Goal: Task Accomplishment & Management: Use online tool/utility

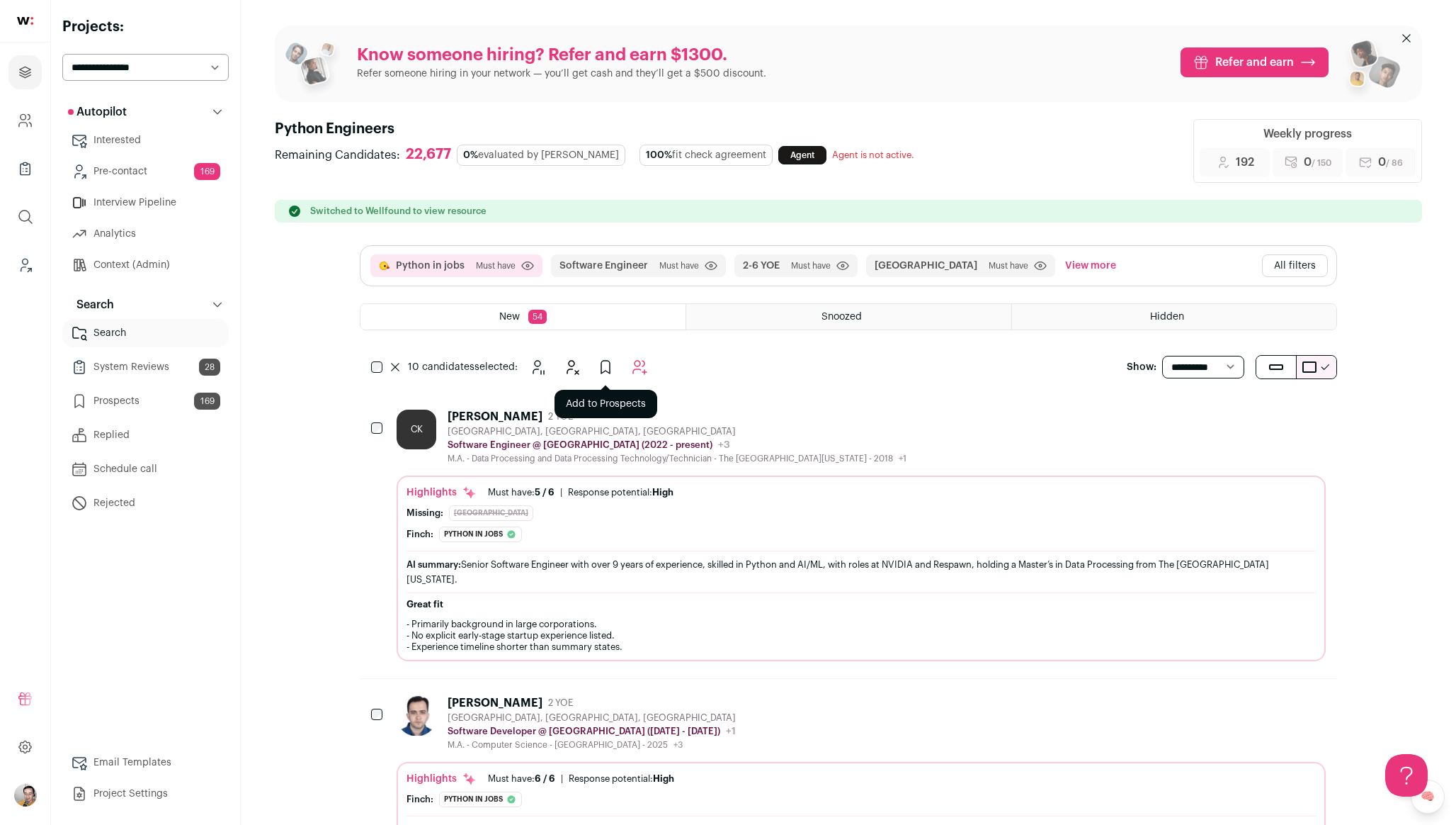
click at [603, 367] on icon "Add to Prospects" at bounding box center [606, 366] width 17 height 17
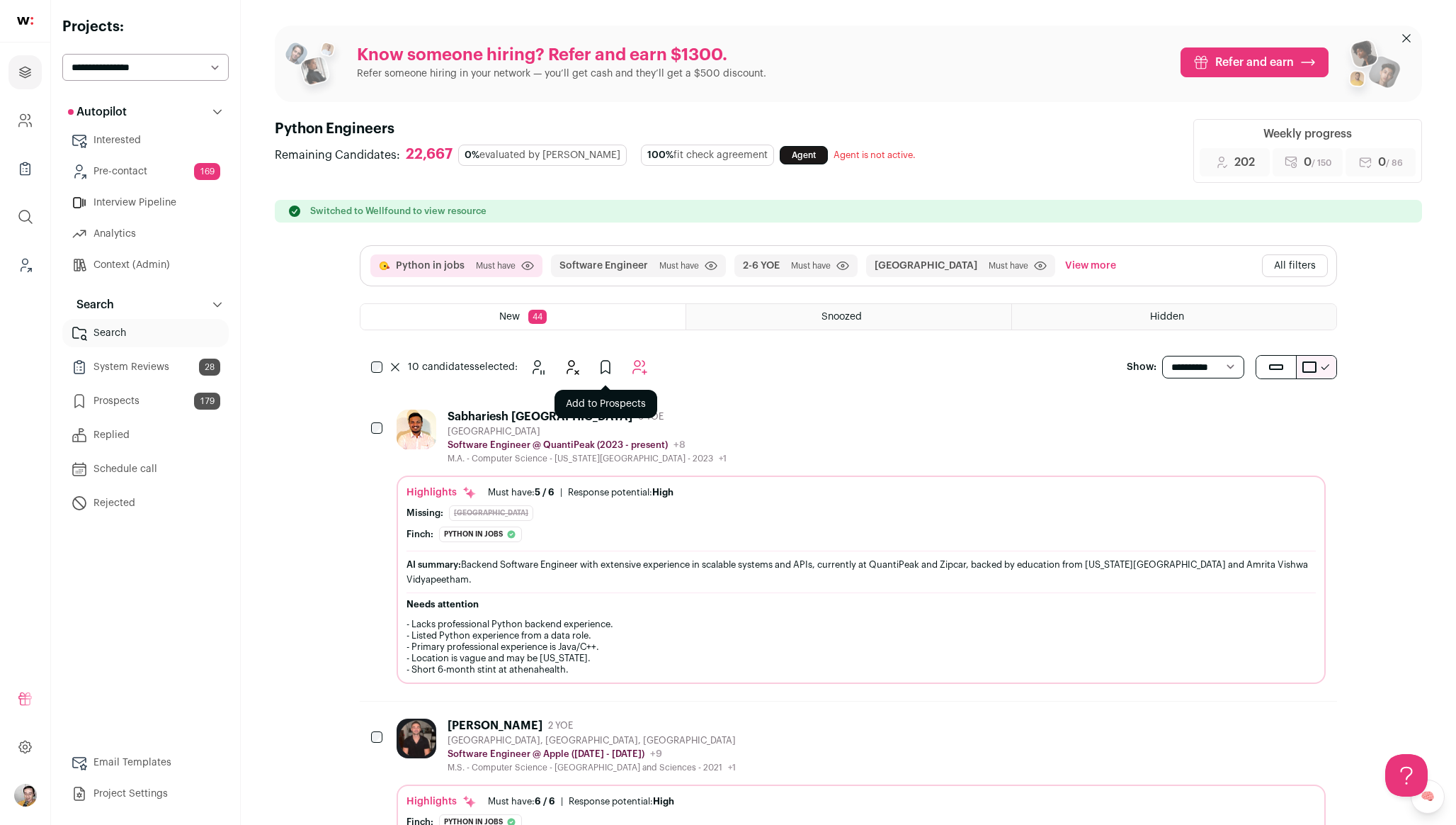
click at [611, 365] on icon "Add to Prospects" at bounding box center [606, 366] width 17 height 17
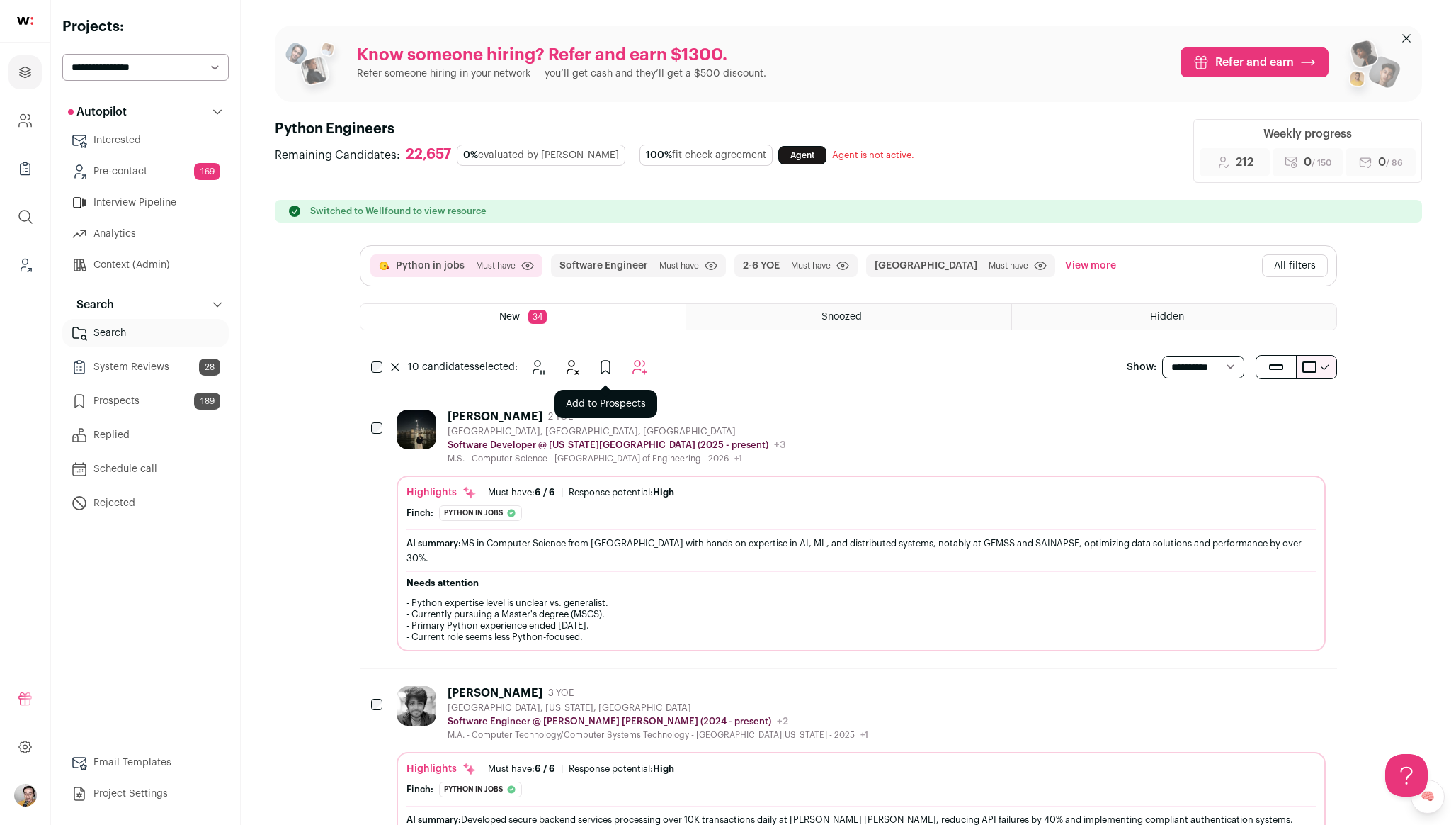
click at [596, 364] on button "Add to Prospects" at bounding box center [605, 366] width 28 height 28
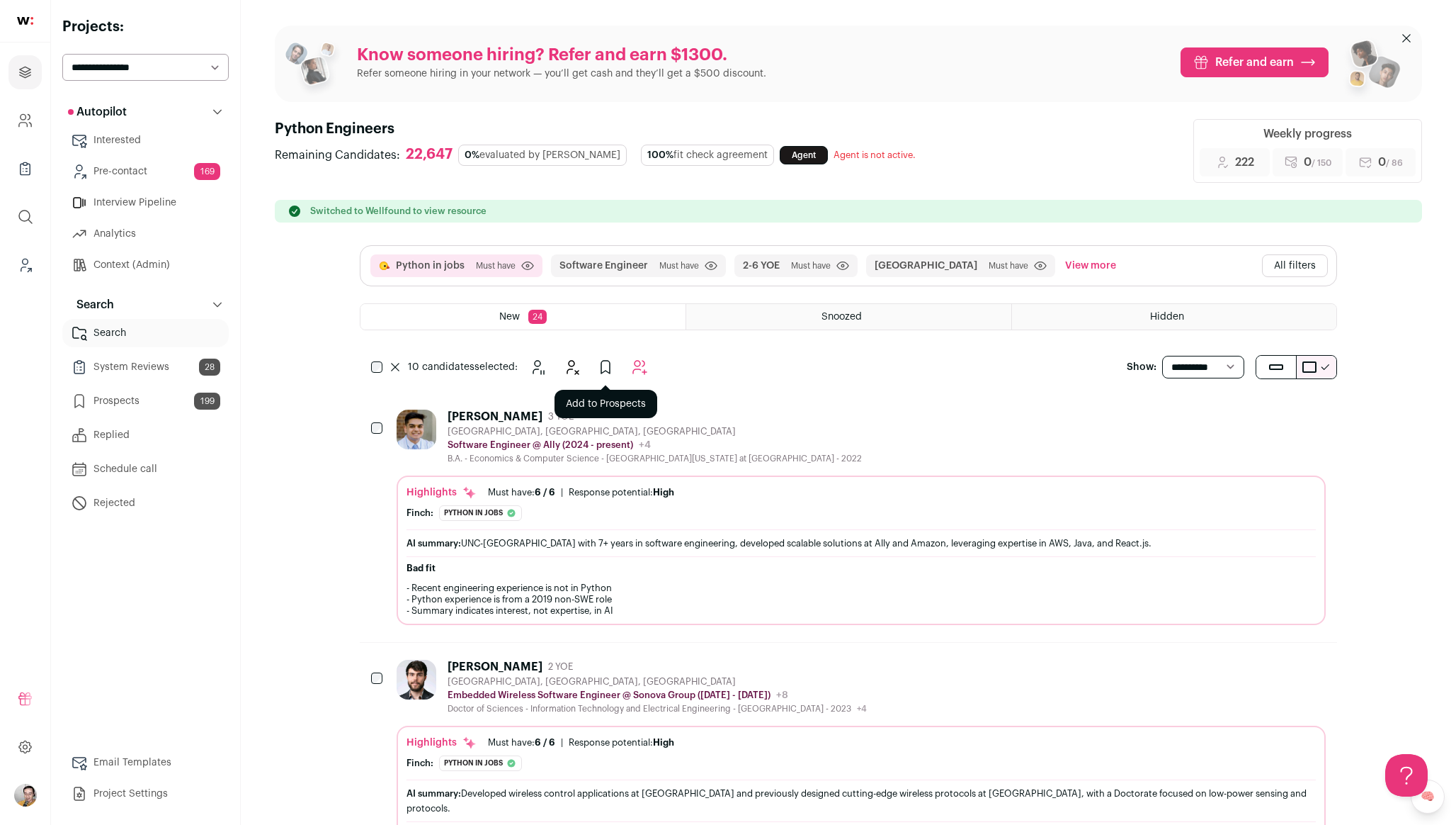
click at [607, 361] on icon "Add to Prospects" at bounding box center [606, 366] width 17 height 17
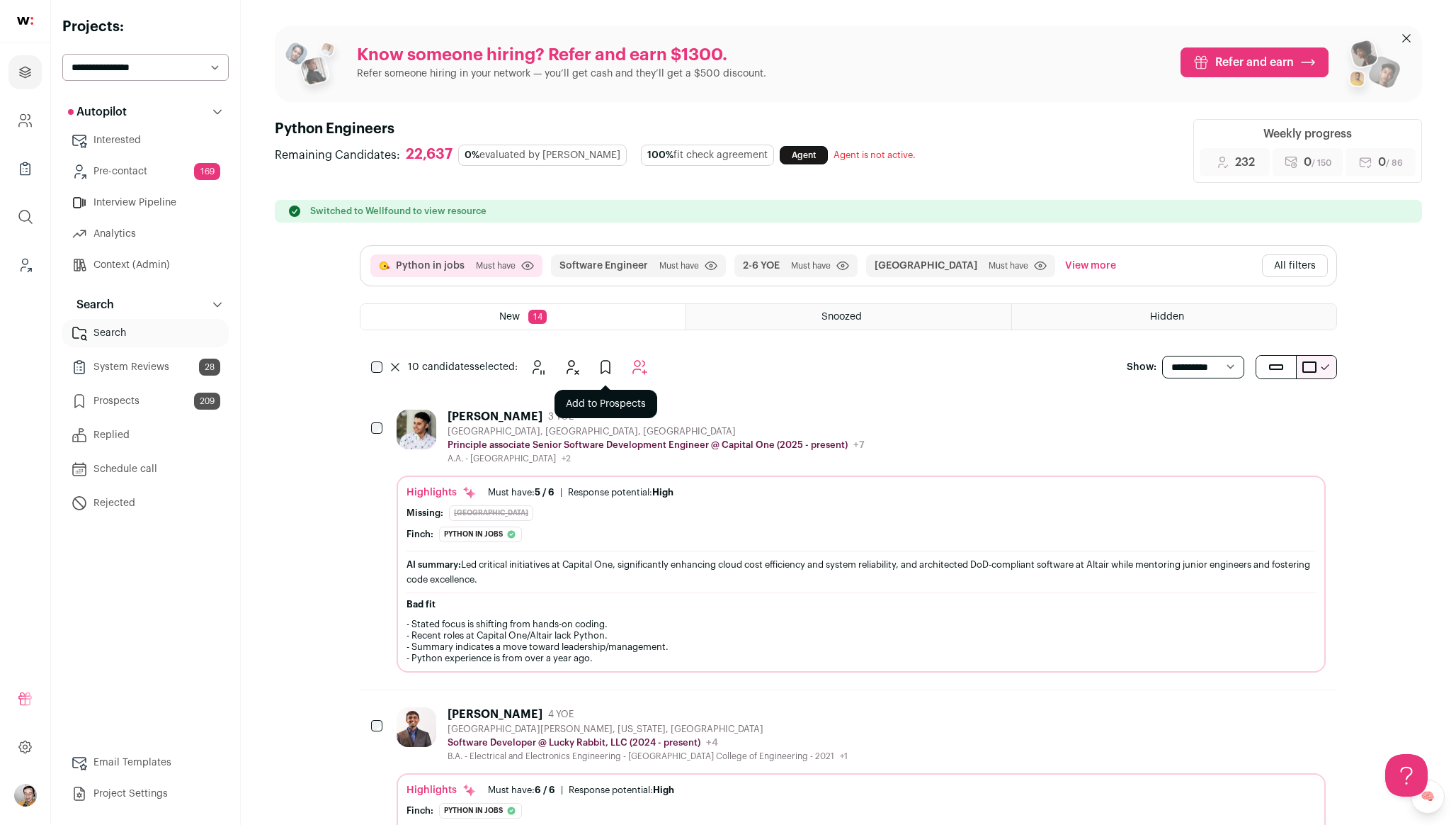
click at [604, 369] on icon "Add to Prospects" at bounding box center [606, 366] width 17 height 17
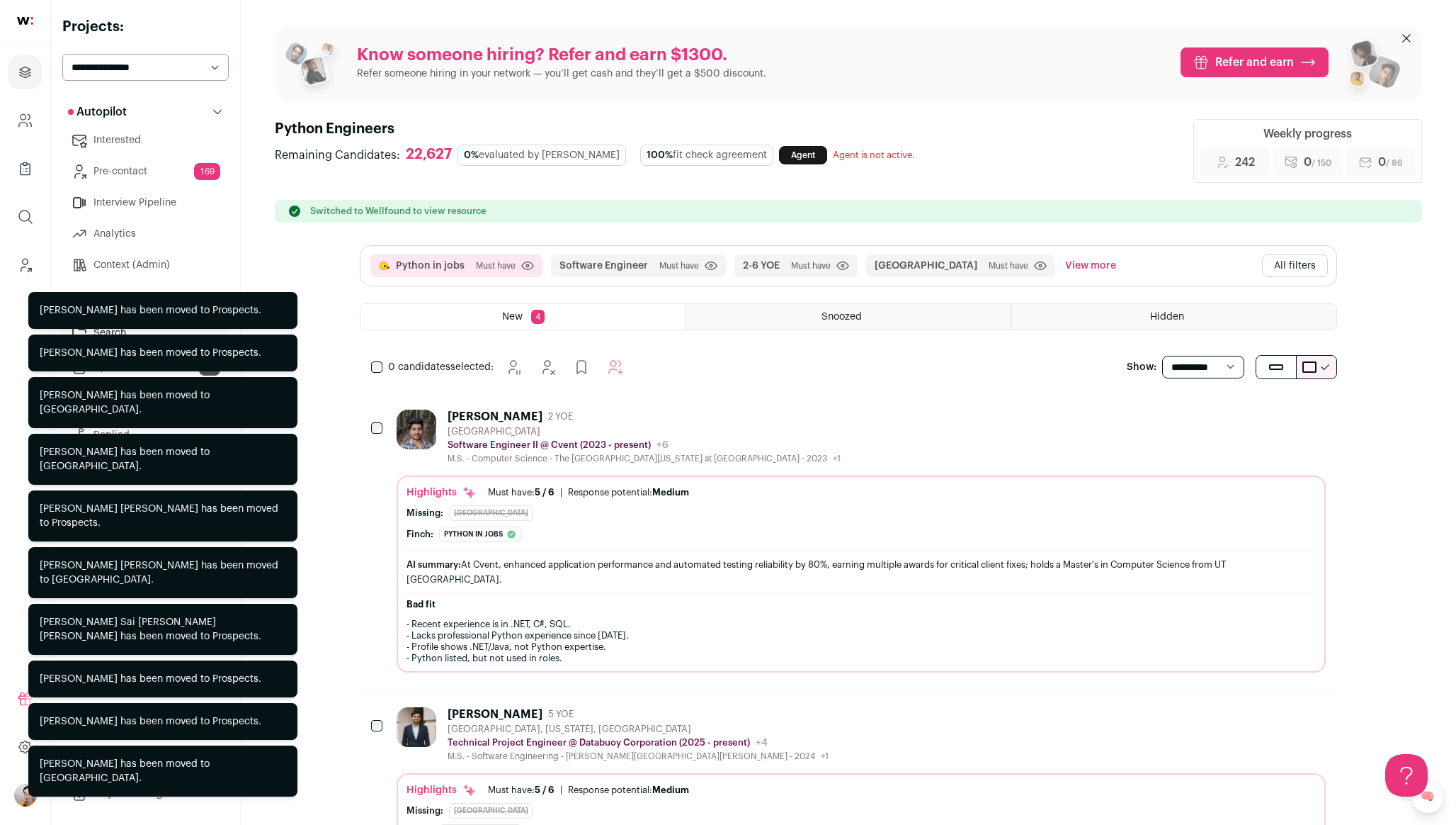
click at [1304, 267] on button "All filters" at bounding box center [1295, 265] width 66 height 23
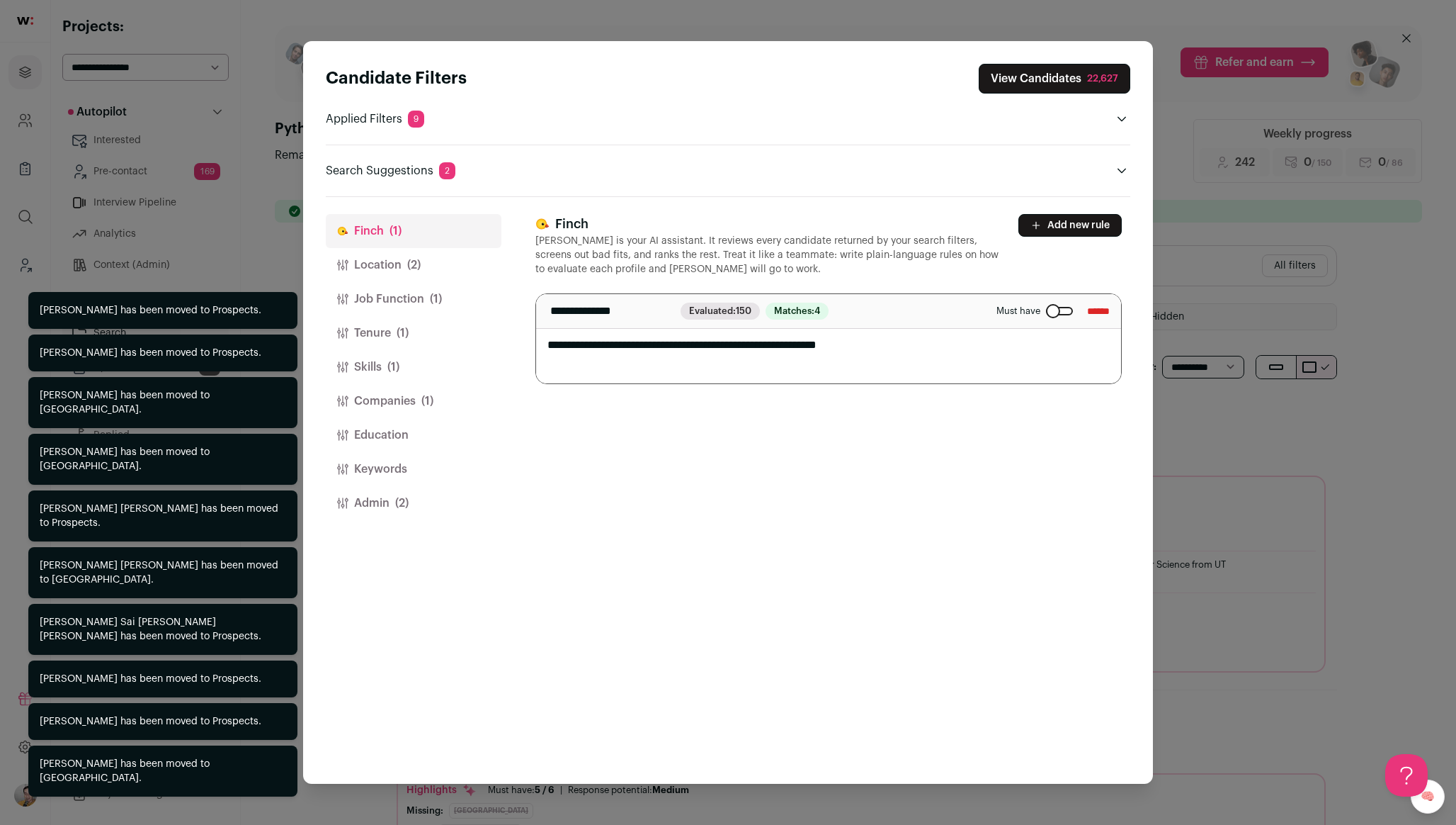
click at [357, 257] on button "Location (2)" at bounding box center [414, 264] width 175 height 34
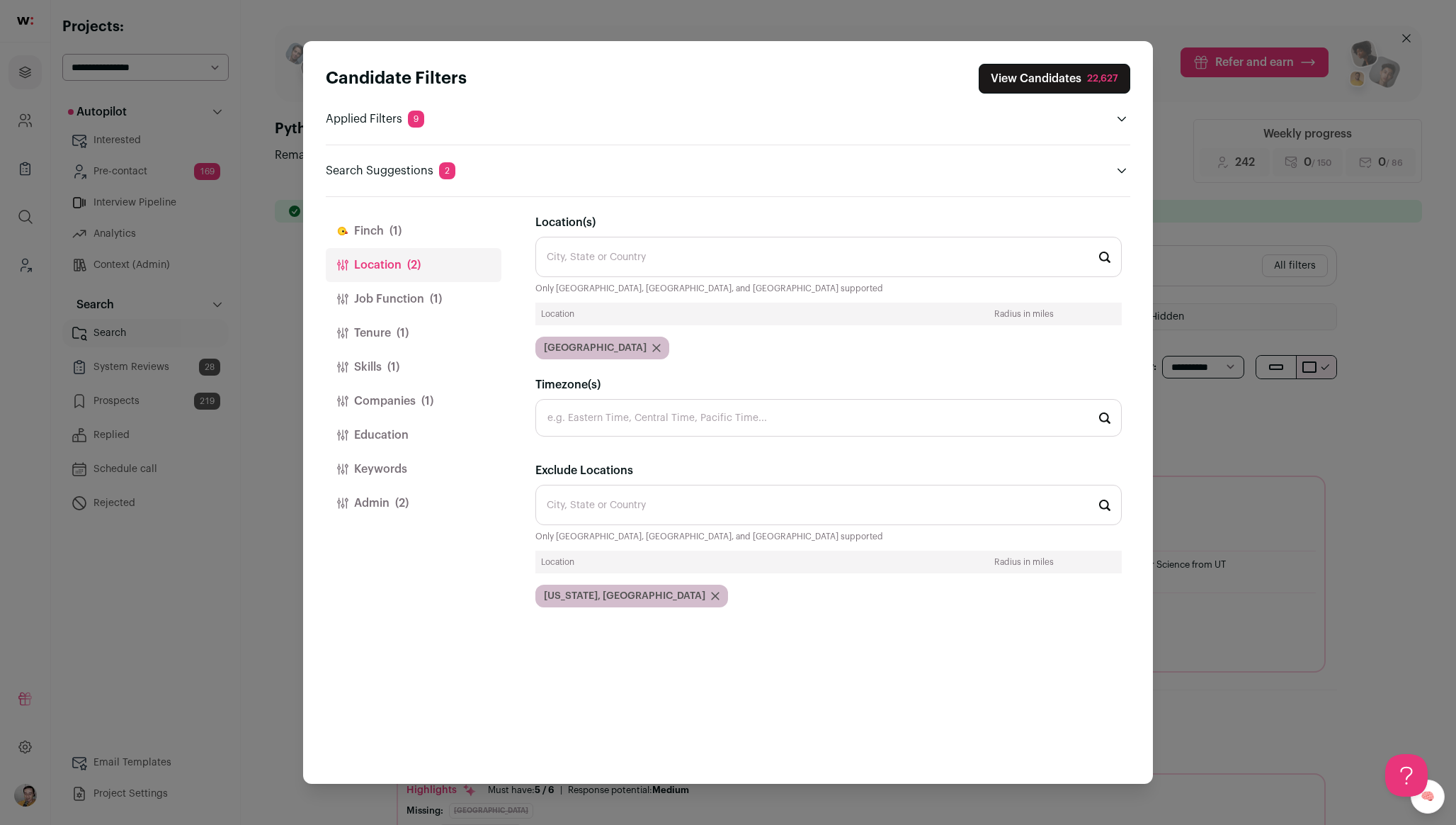
click at [389, 220] on button "Finch (1)" at bounding box center [414, 230] width 175 height 34
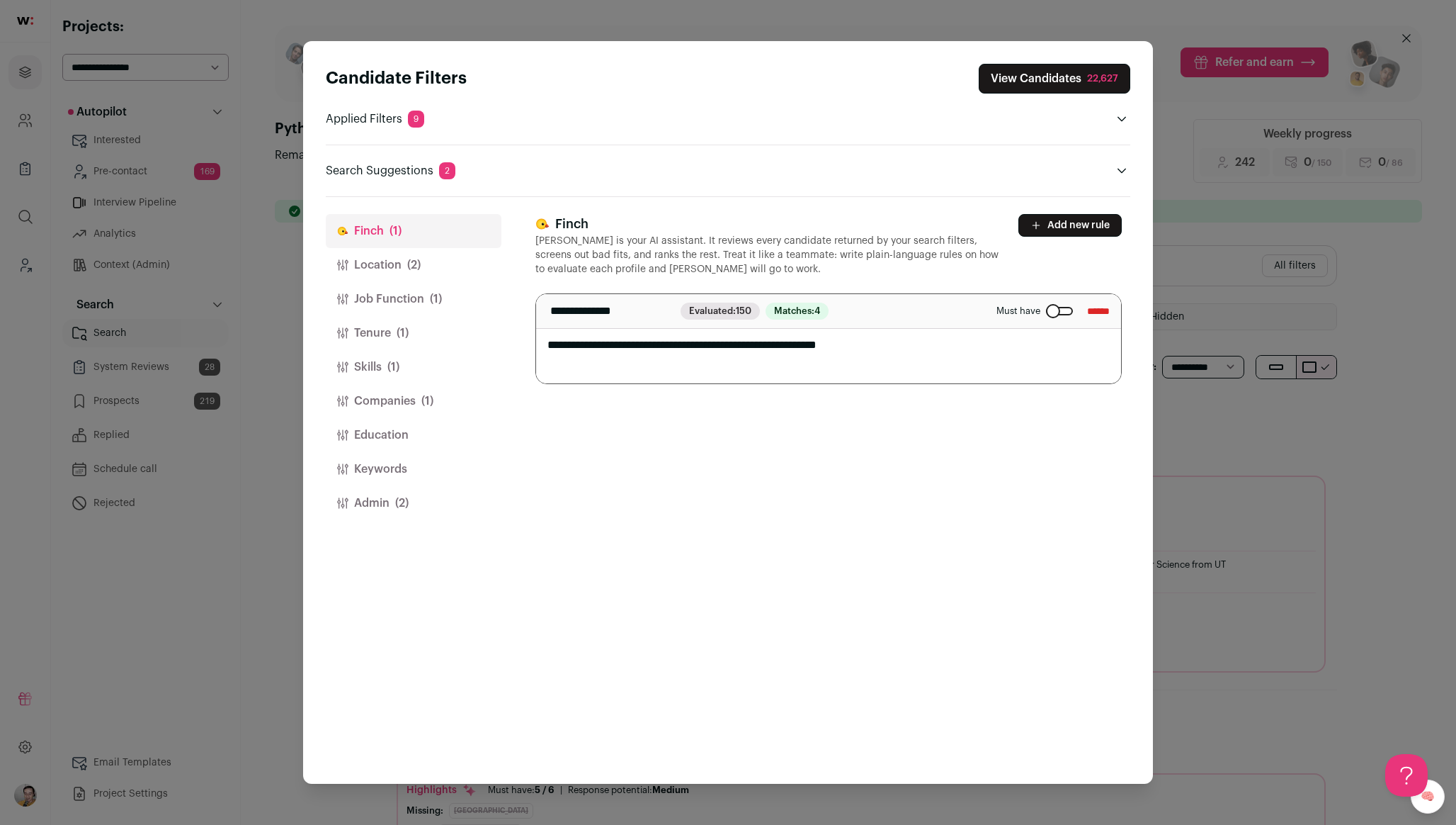
click at [383, 367] on button "Skills (1)" at bounding box center [414, 366] width 175 height 34
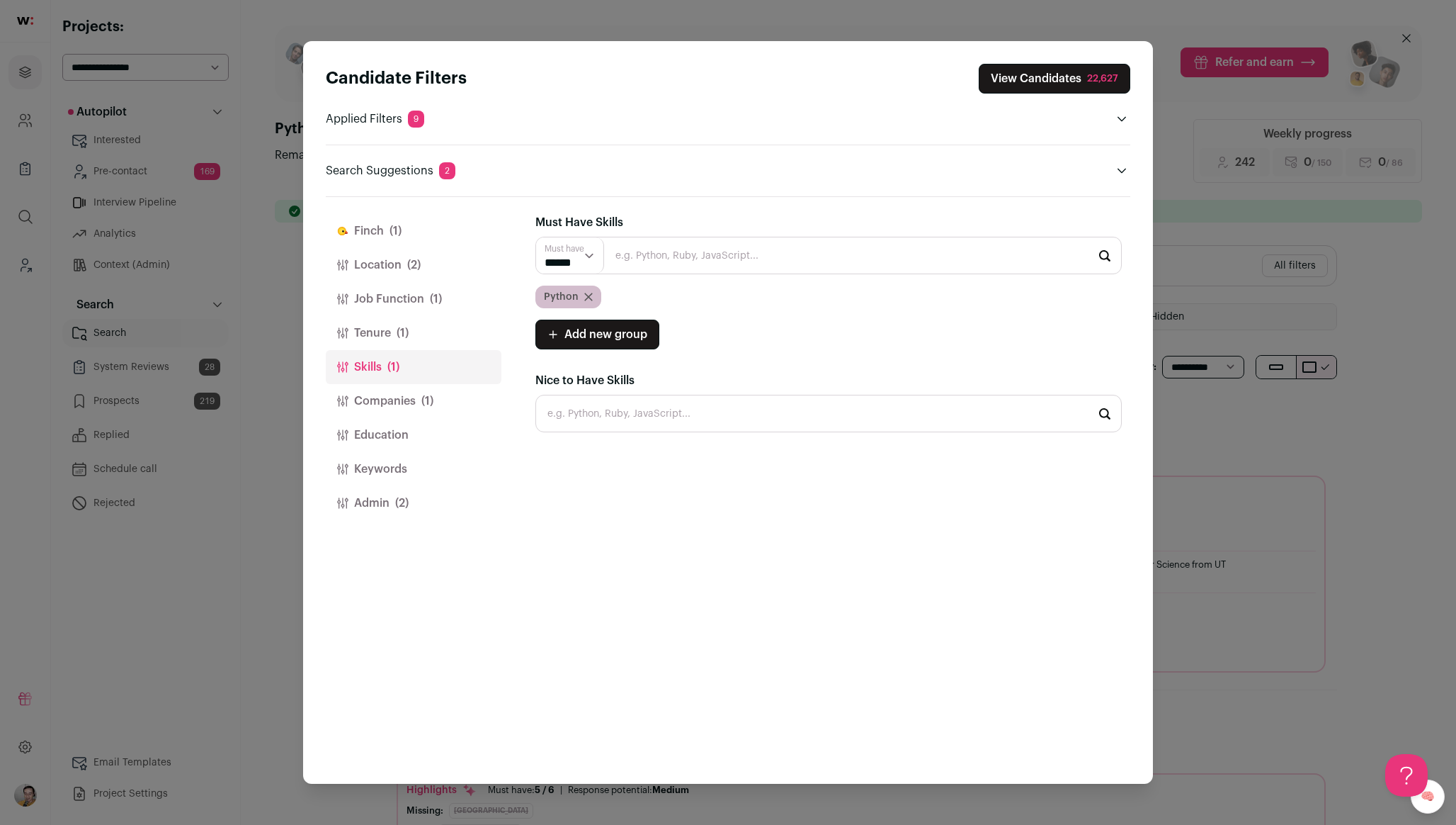
click at [406, 338] on span "(1)" at bounding box center [402, 333] width 12 height 17
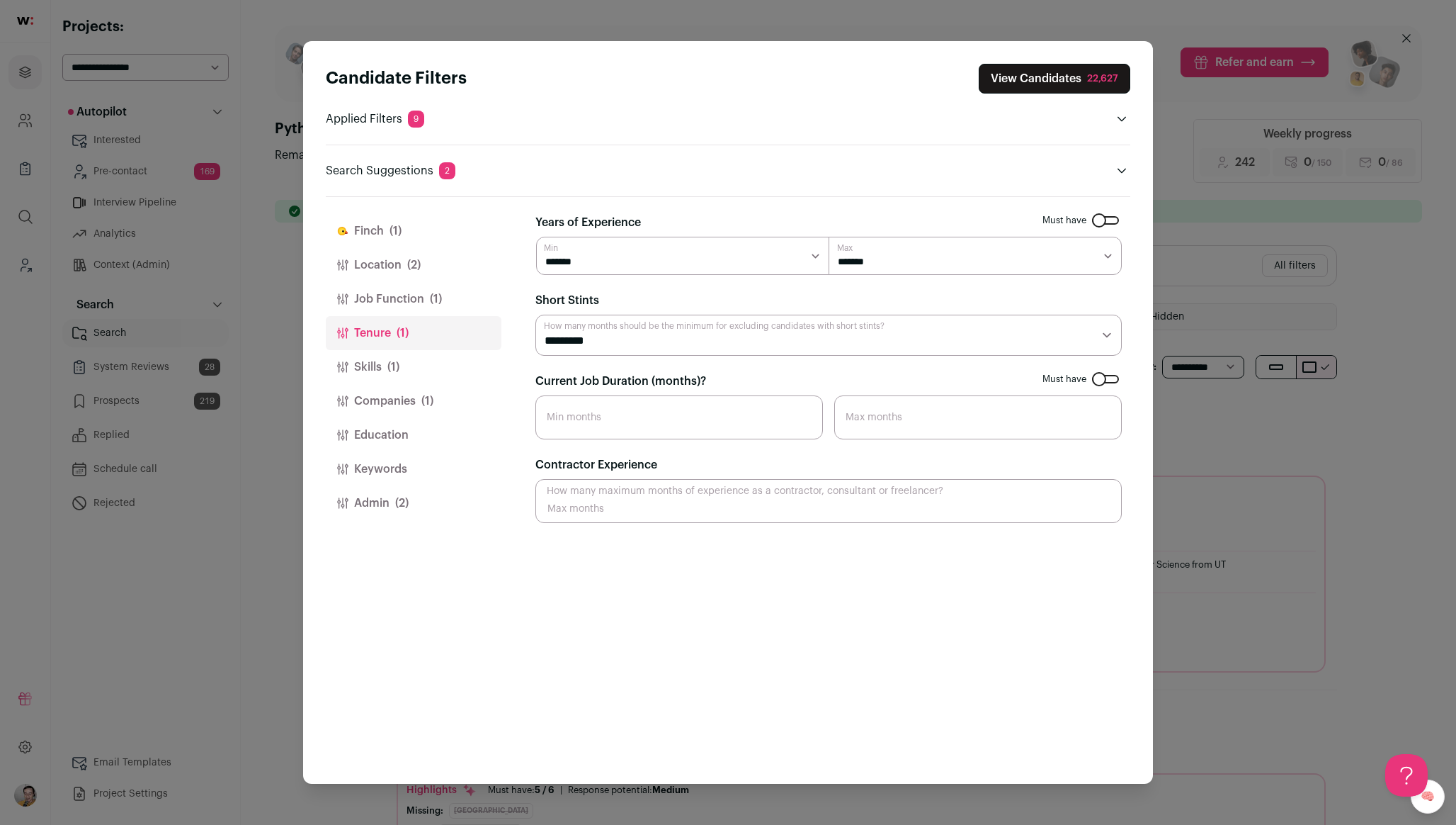
click at [386, 397] on button "Companies (1)" at bounding box center [414, 400] width 175 height 34
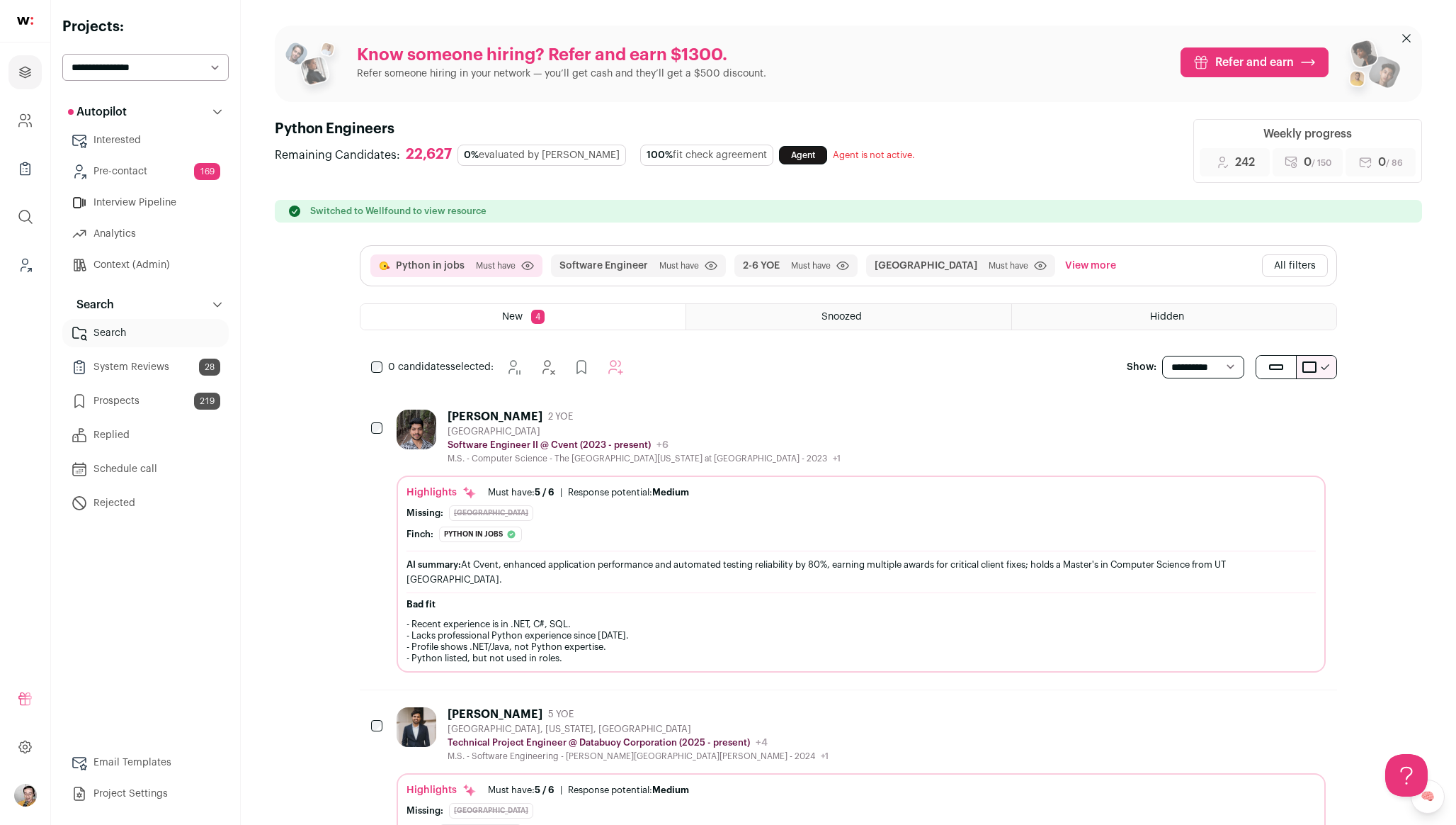
click at [1292, 270] on button "All filters" at bounding box center [1295, 265] width 66 height 23
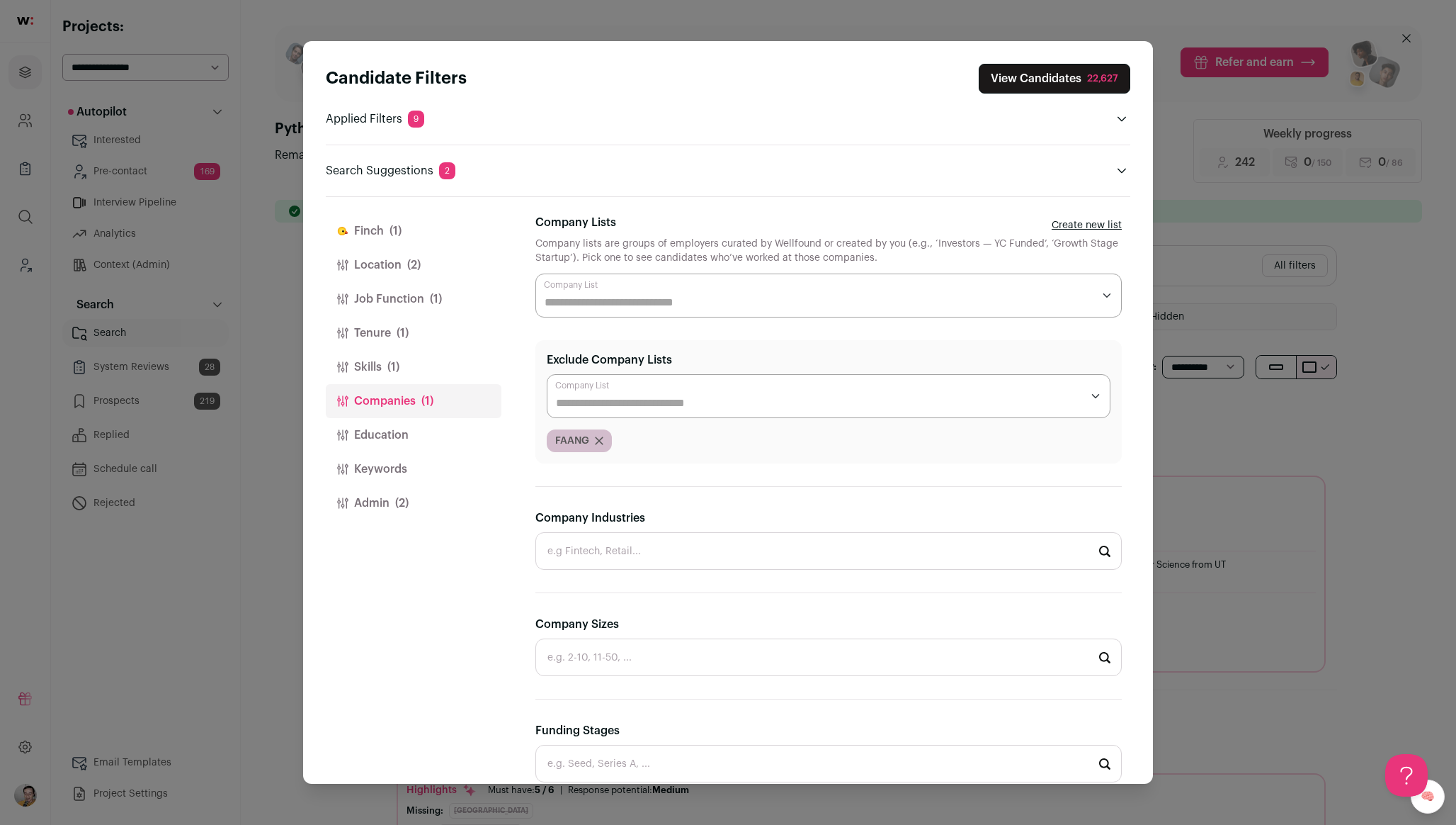
click at [412, 509] on button "Admin (2)" at bounding box center [414, 502] width 175 height 34
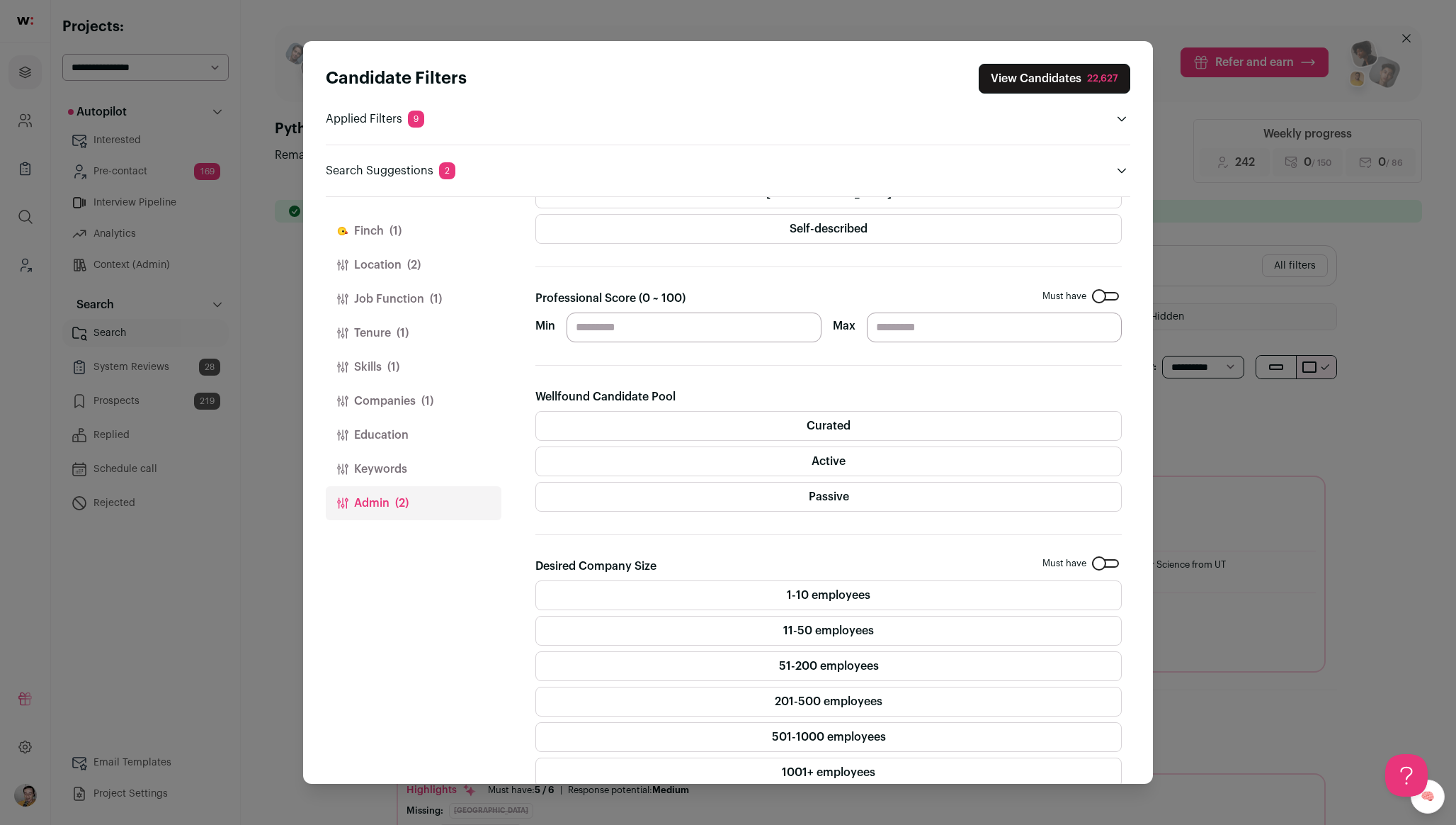
scroll to position [143, 0]
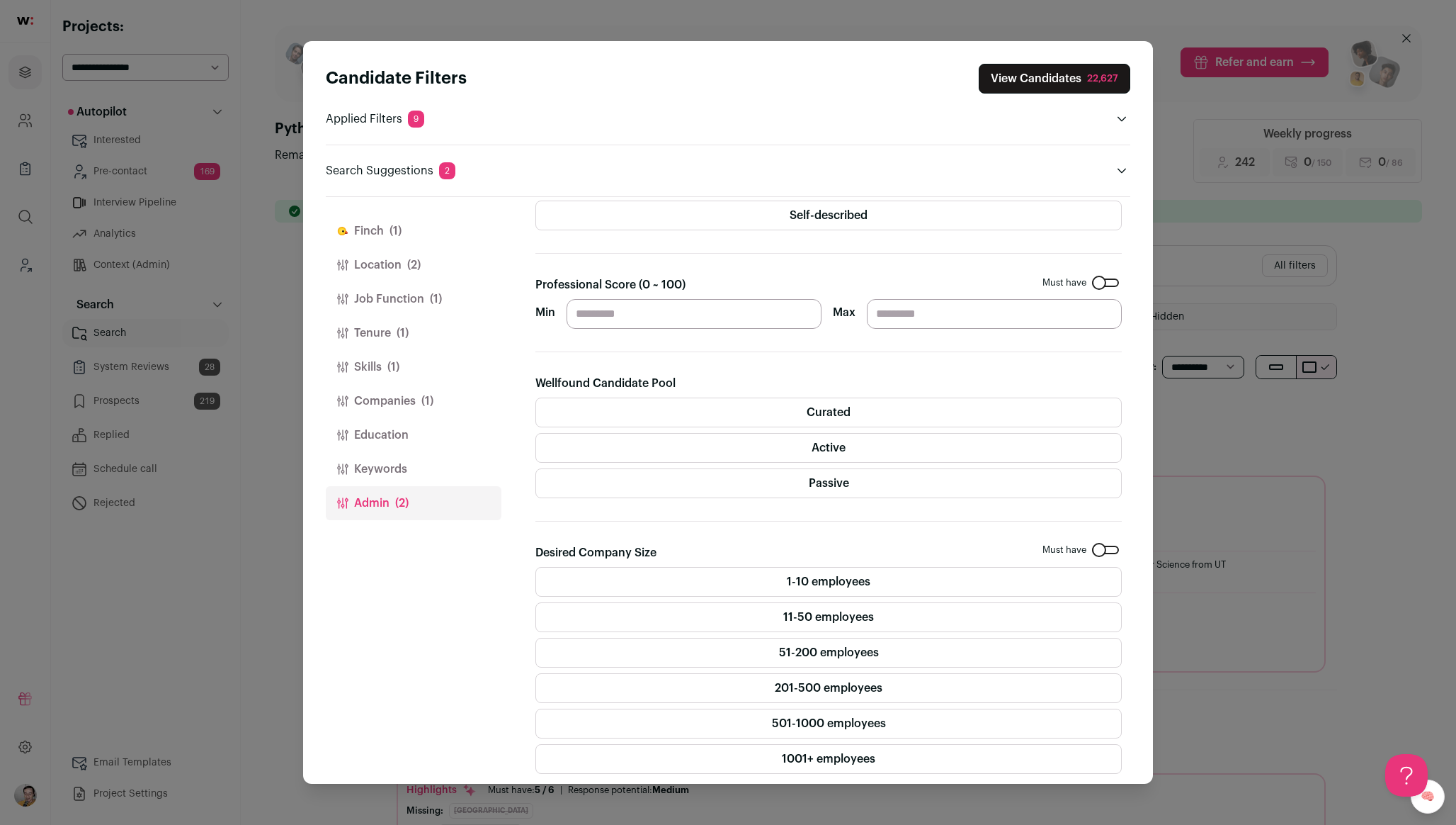
click at [359, 263] on button "Location (2)" at bounding box center [414, 264] width 175 height 34
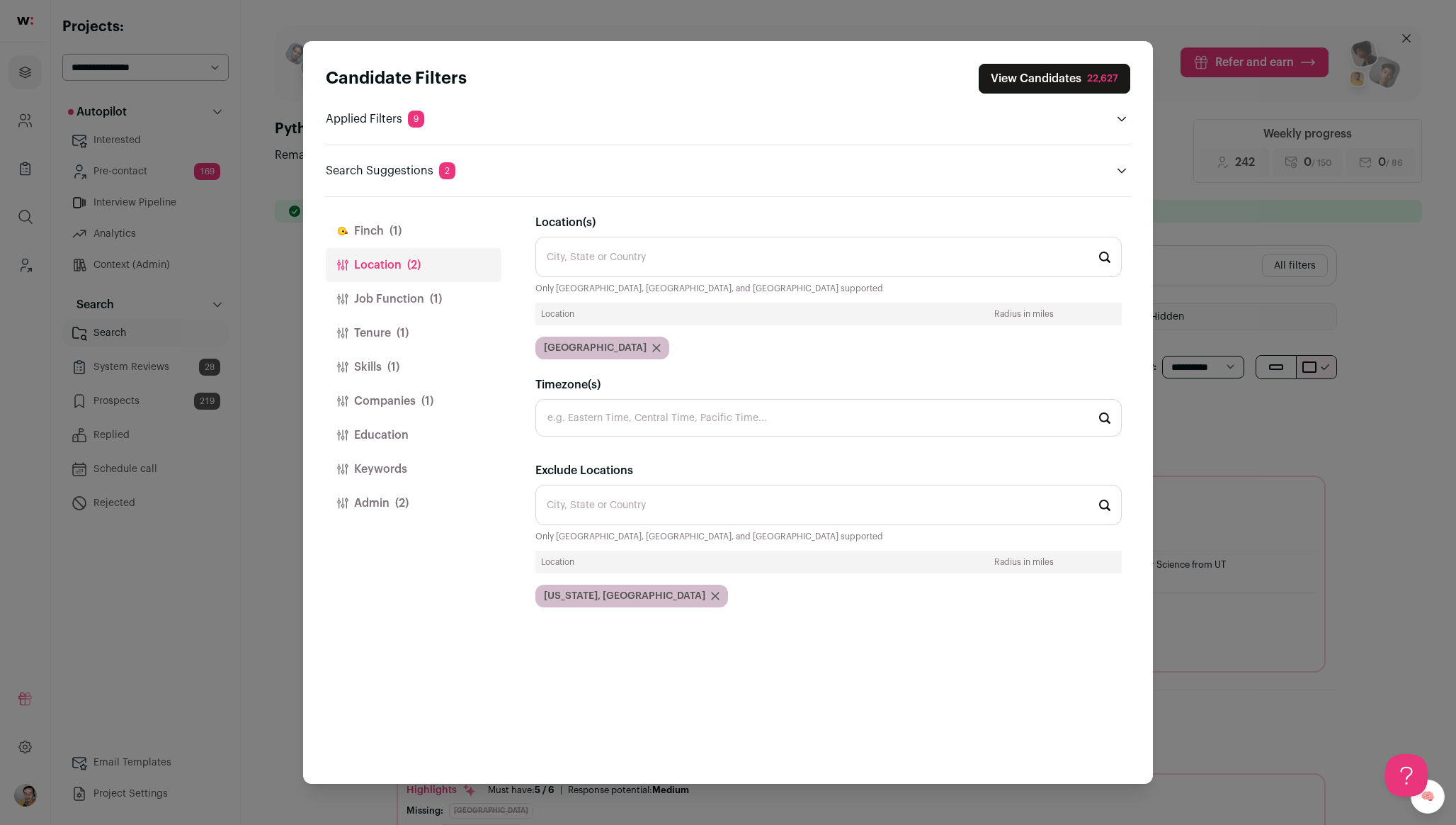
scroll to position [0, 0]
click at [377, 503] on button "Admin (2)" at bounding box center [414, 502] width 175 height 34
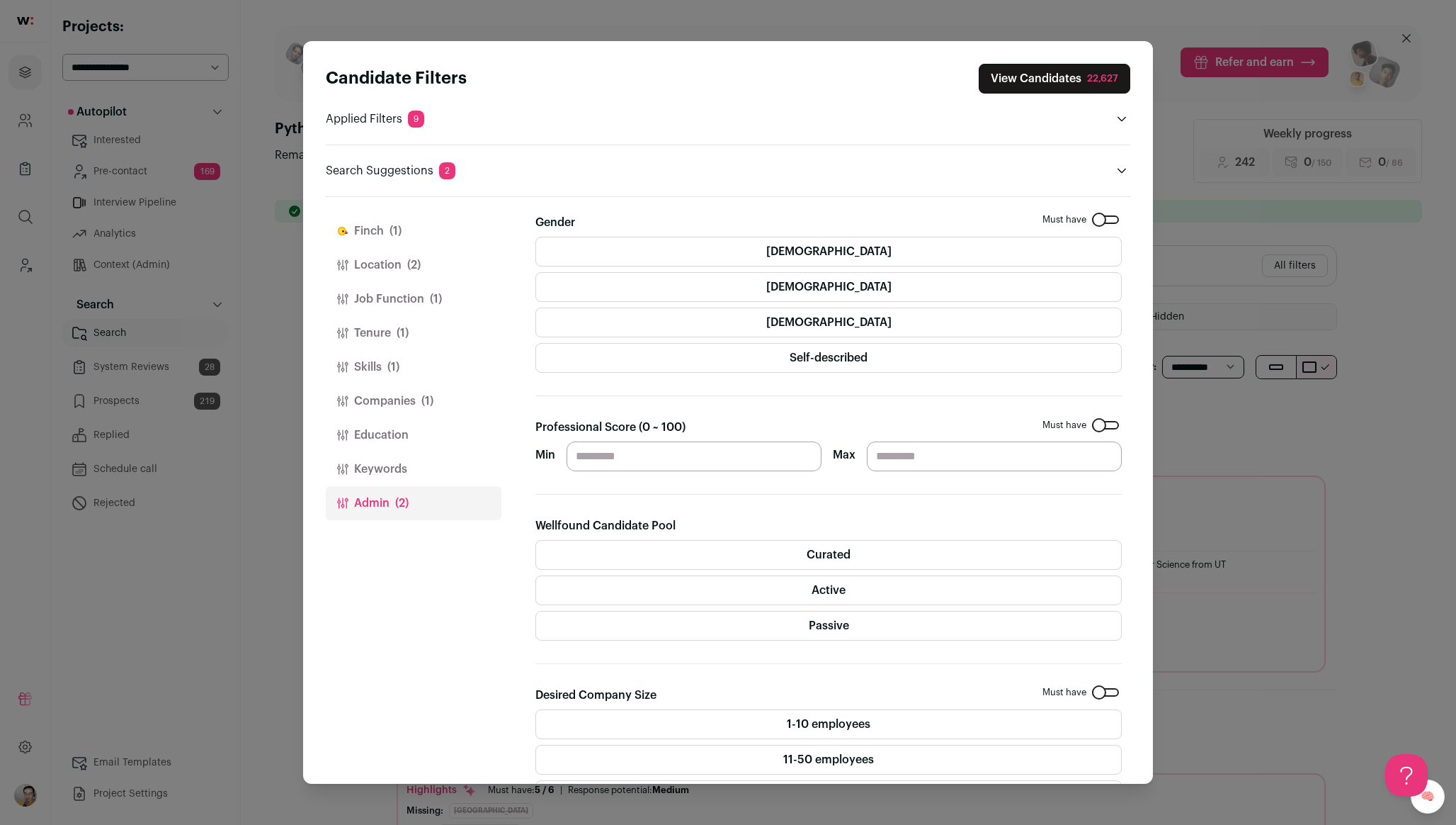
click at [385, 235] on button "Finch (1)" at bounding box center [414, 230] width 175 height 34
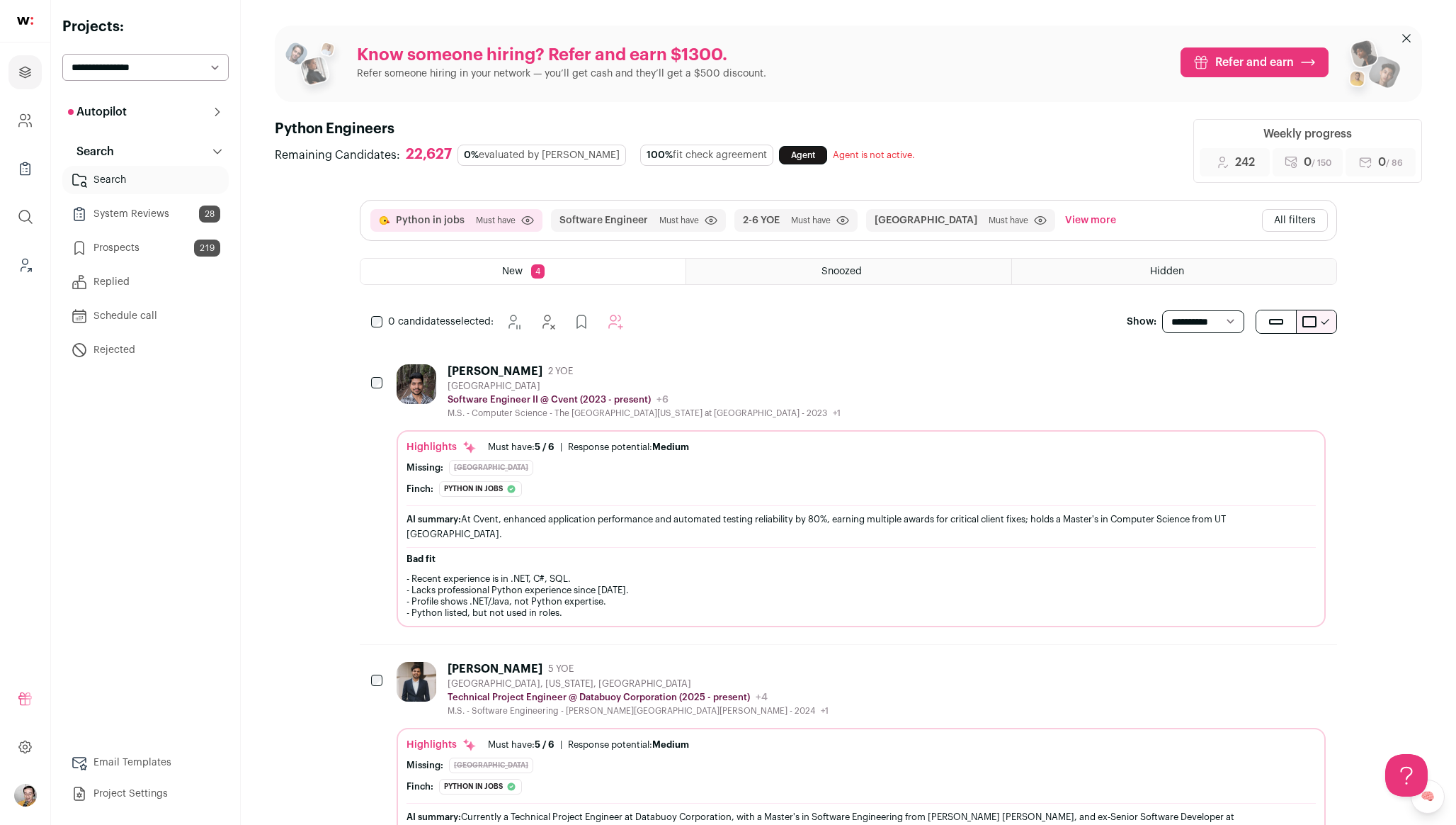
click at [1310, 213] on button "All filters" at bounding box center [1295, 220] width 66 height 23
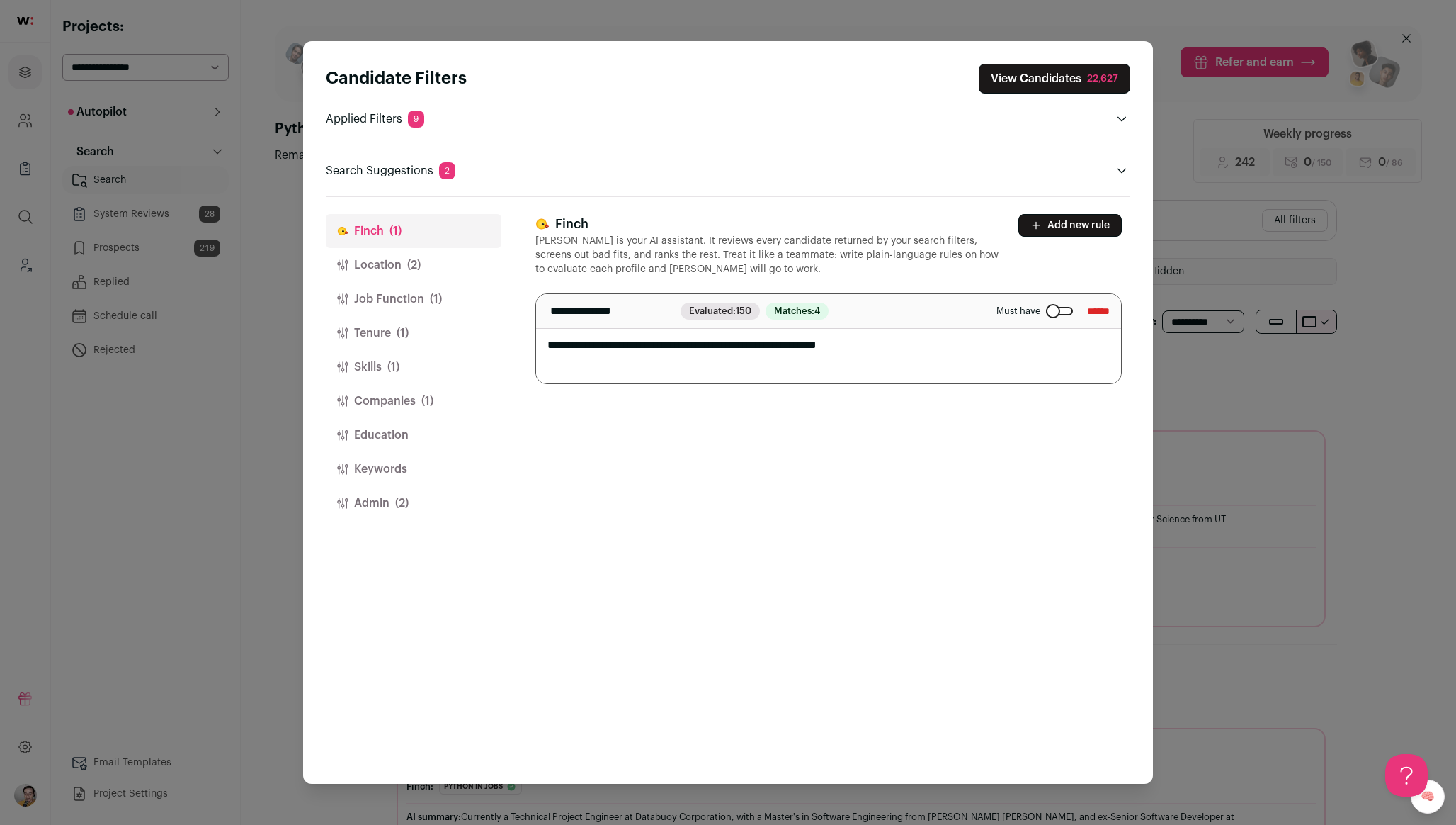
click at [396, 258] on button "Location (2)" at bounding box center [414, 264] width 175 height 34
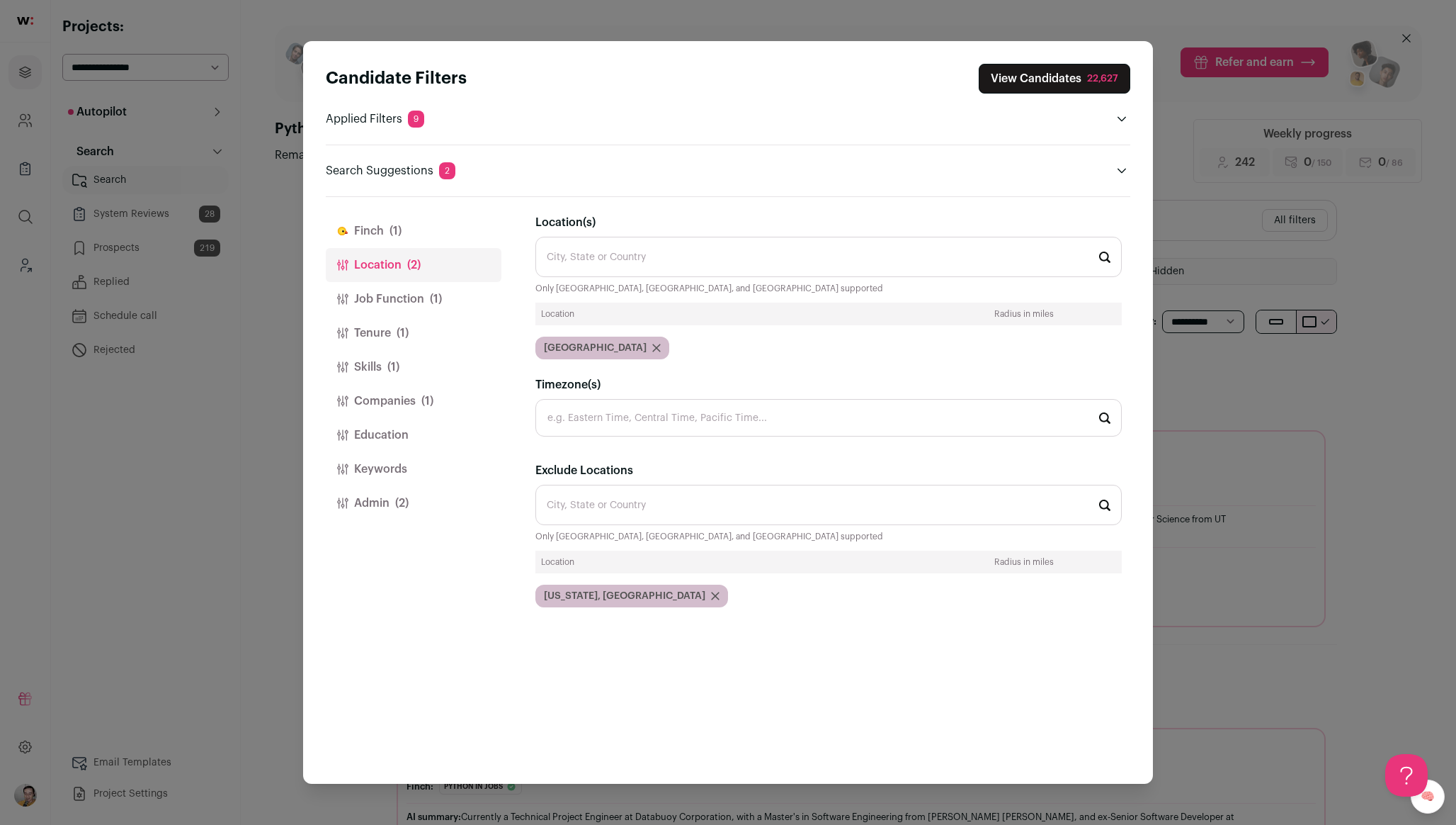
click at [466, 301] on button "Job Function (1)" at bounding box center [414, 299] width 175 height 34
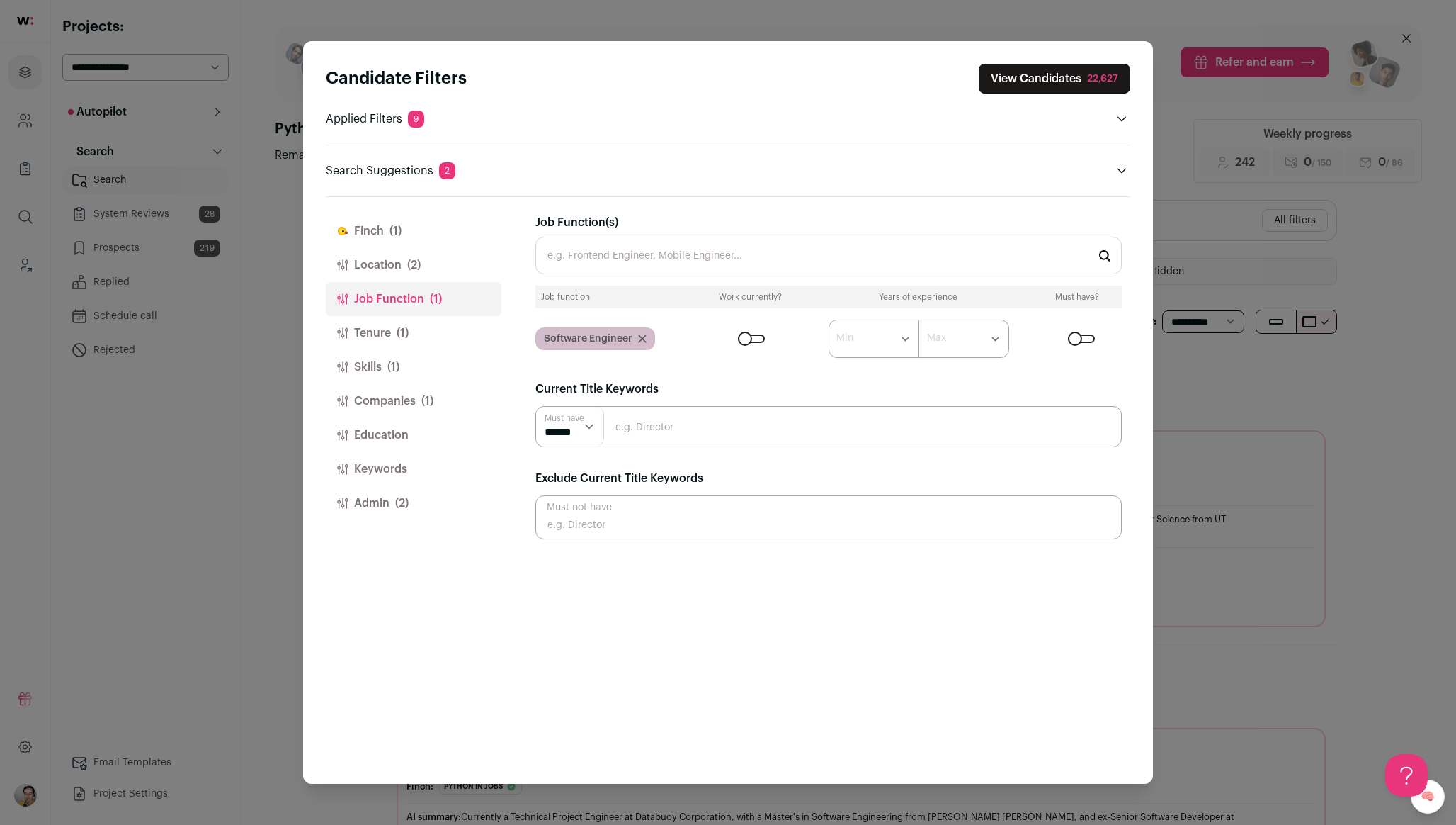
click at [429, 326] on button "Tenure (1)" at bounding box center [414, 333] width 175 height 34
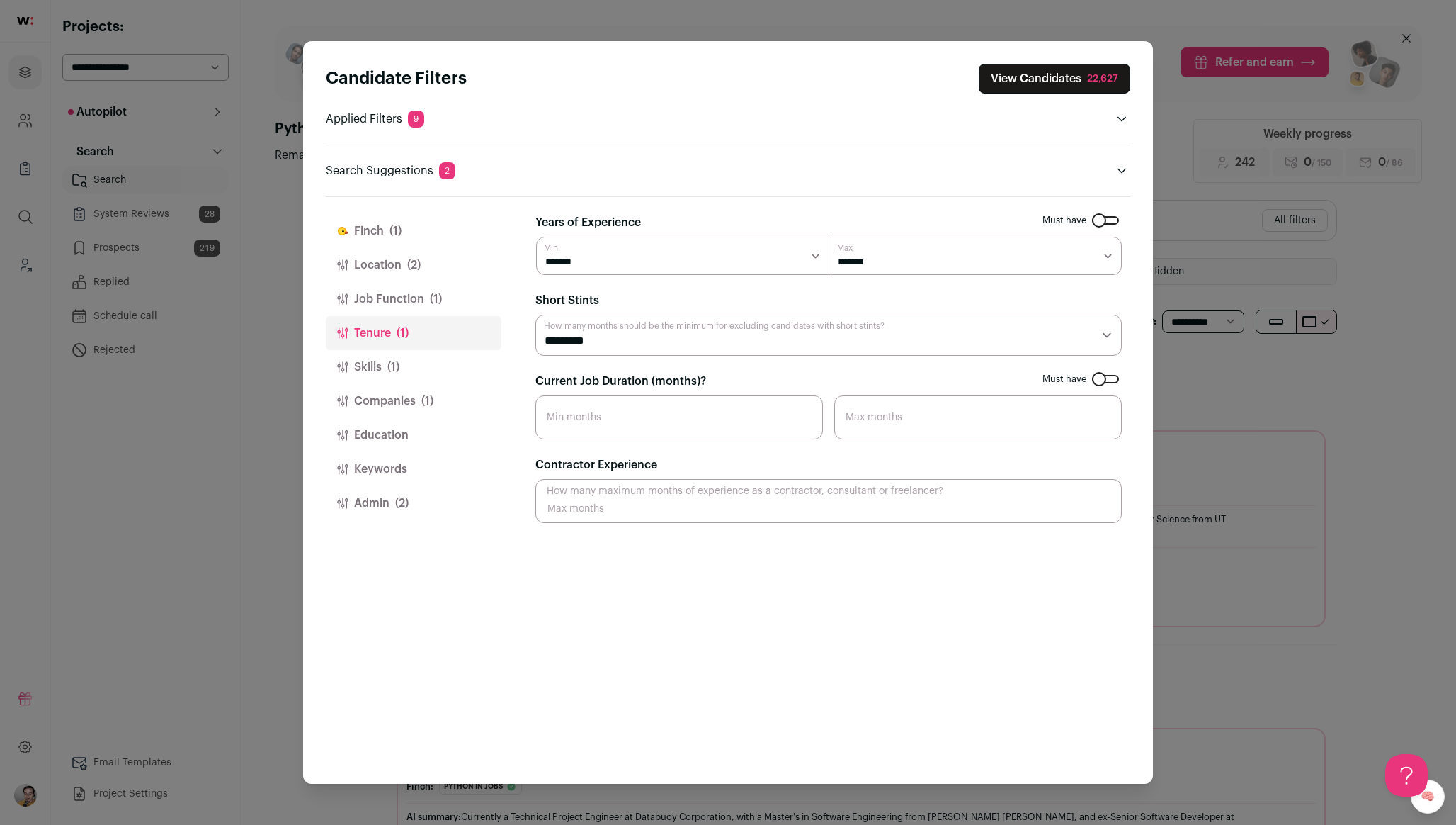
click at [424, 407] on span "(1)" at bounding box center [427, 401] width 12 height 17
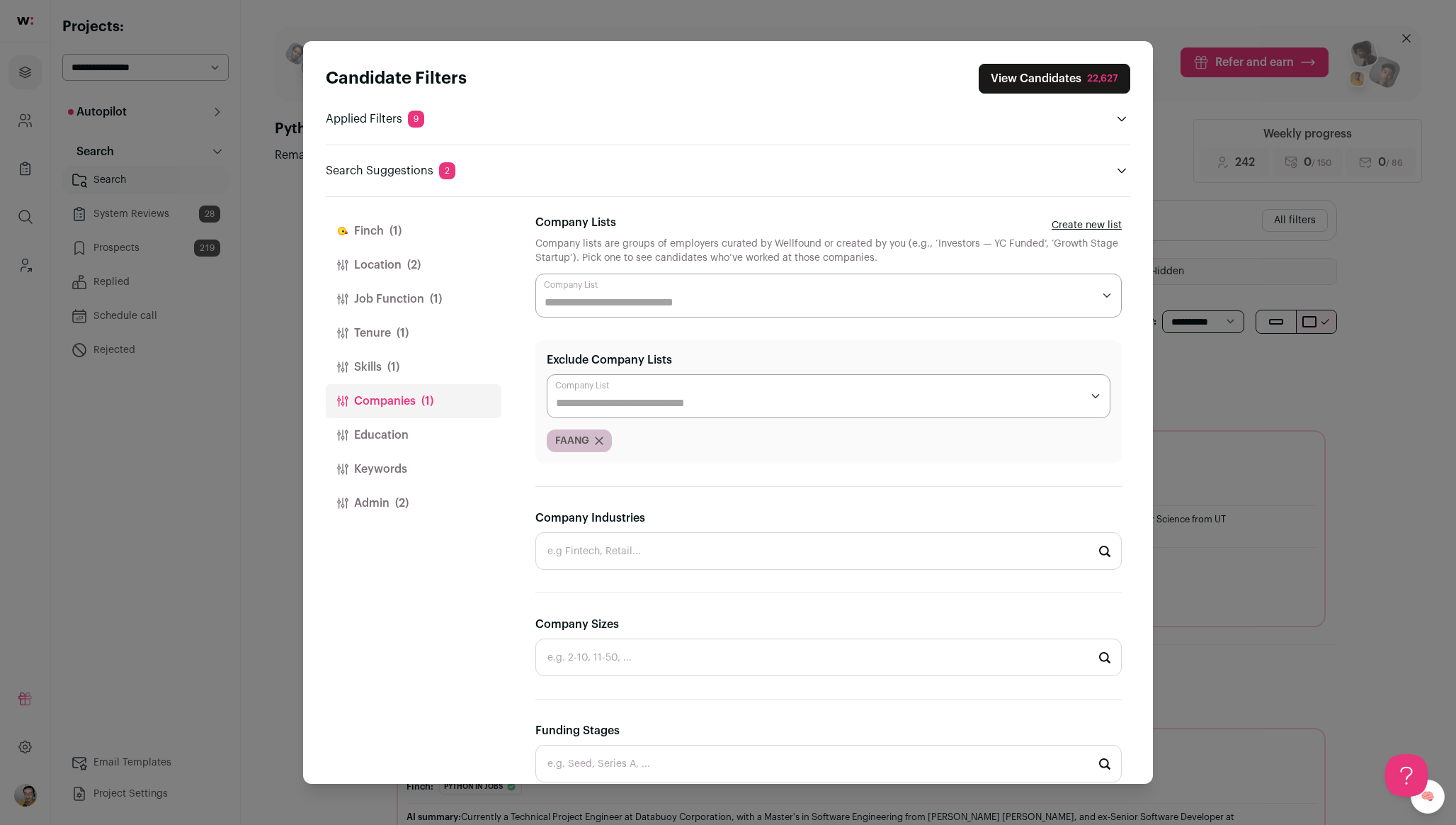
click at [404, 491] on button "Admin (2)" at bounding box center [414, 502] width 175 height 34
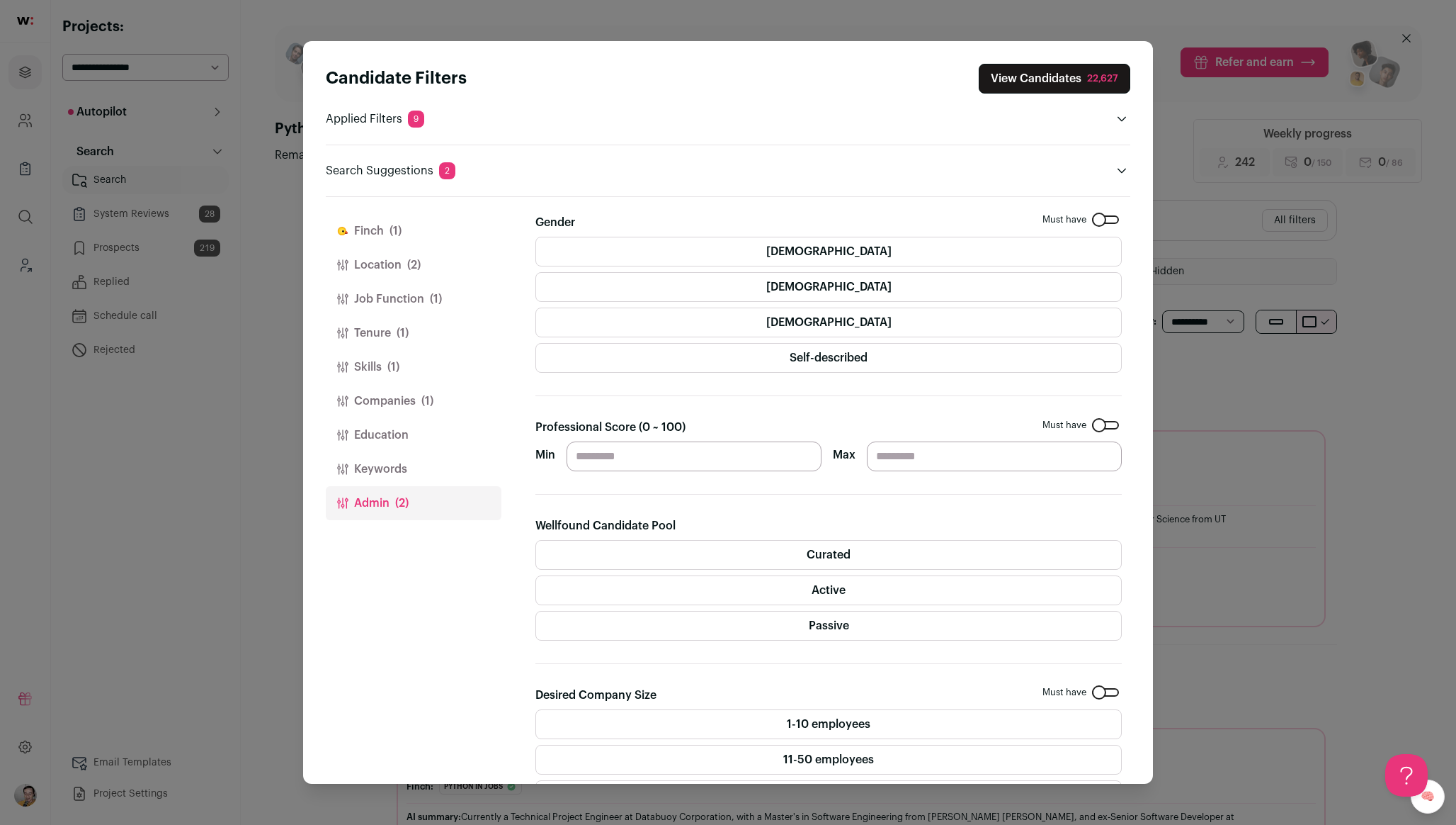
click at [411, 228] on button "Finch (1)" at bounding box center [414, 230] width 175 height 34
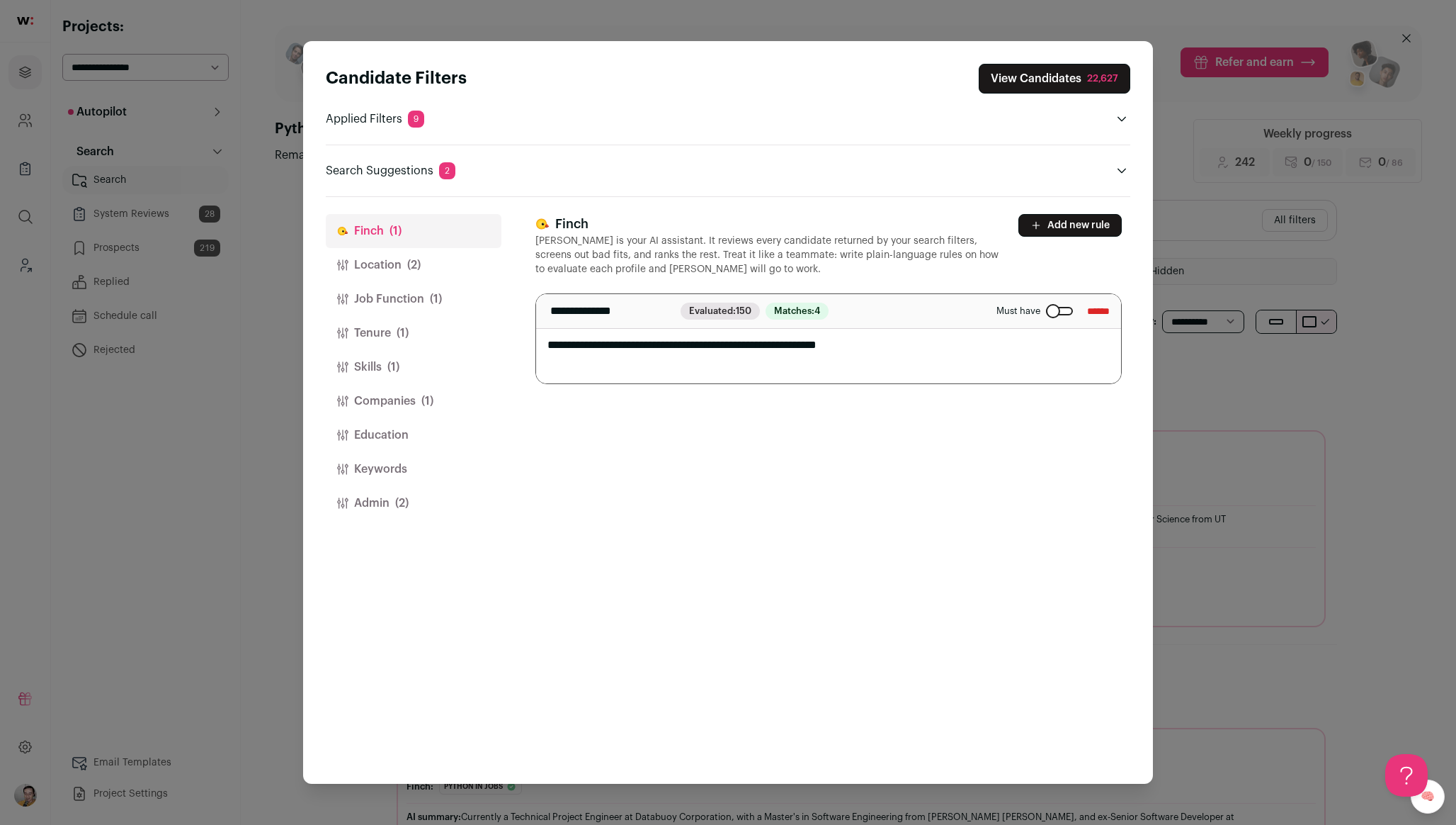
click at [720, 349] on textarea "**********" at bounding box center [828, 339] width 585 height 90
